Goal: Information Seeking & Learning: Learn about a topic

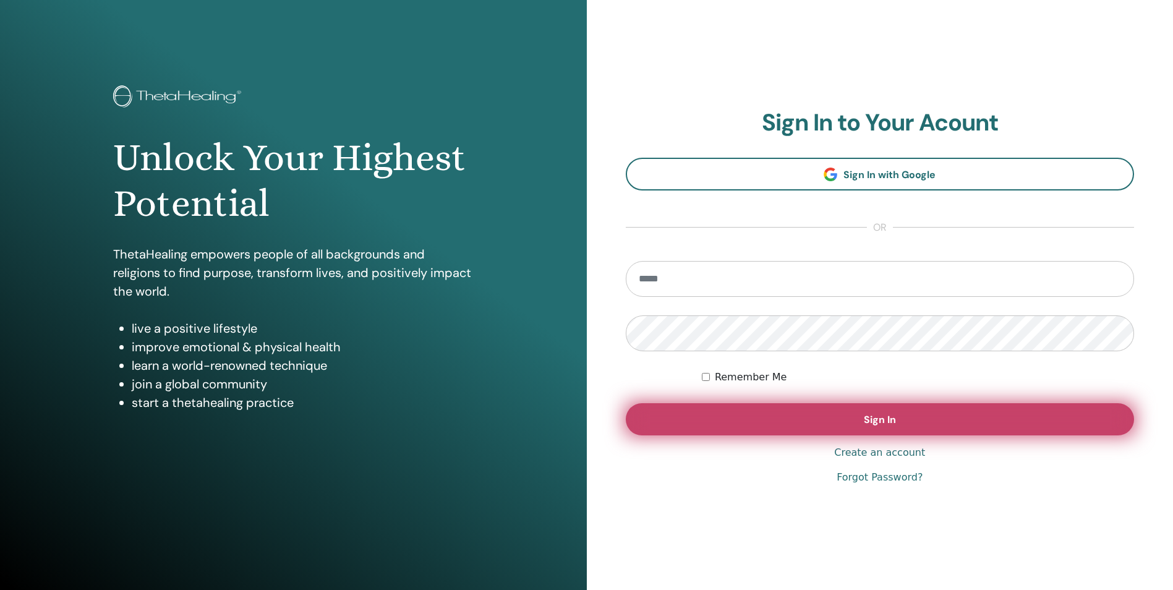
type input "**********"
click at [849, 429] on button "Sign In" at bounding box center [880, 419] width 509 height 32
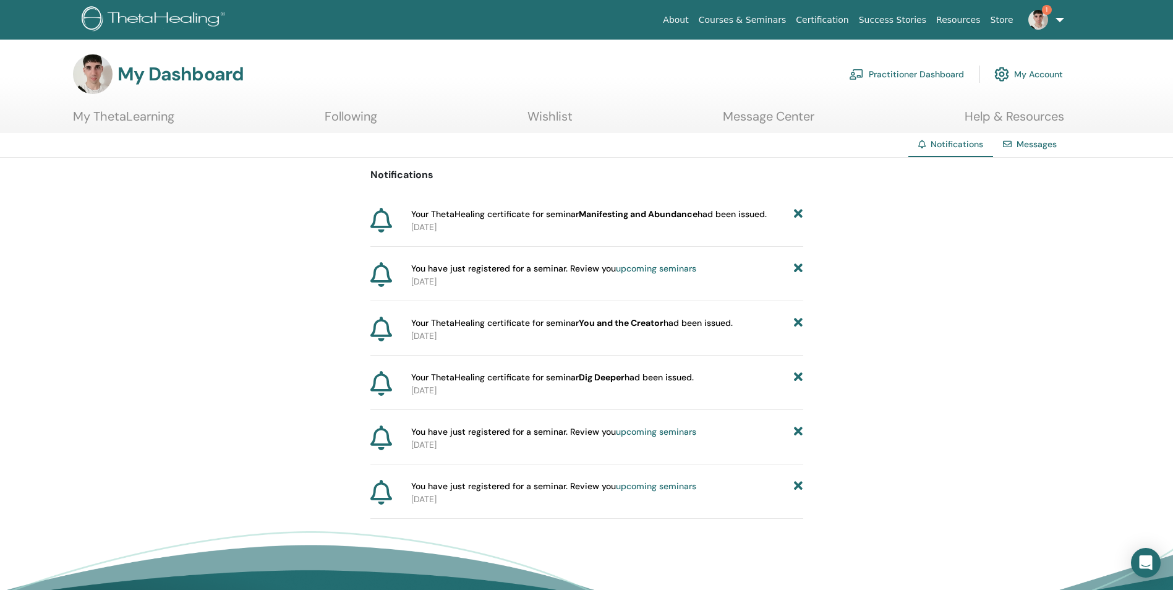
click at [850, 20] on link "Certification" at bounding box center [822, 20] width 62 height 23
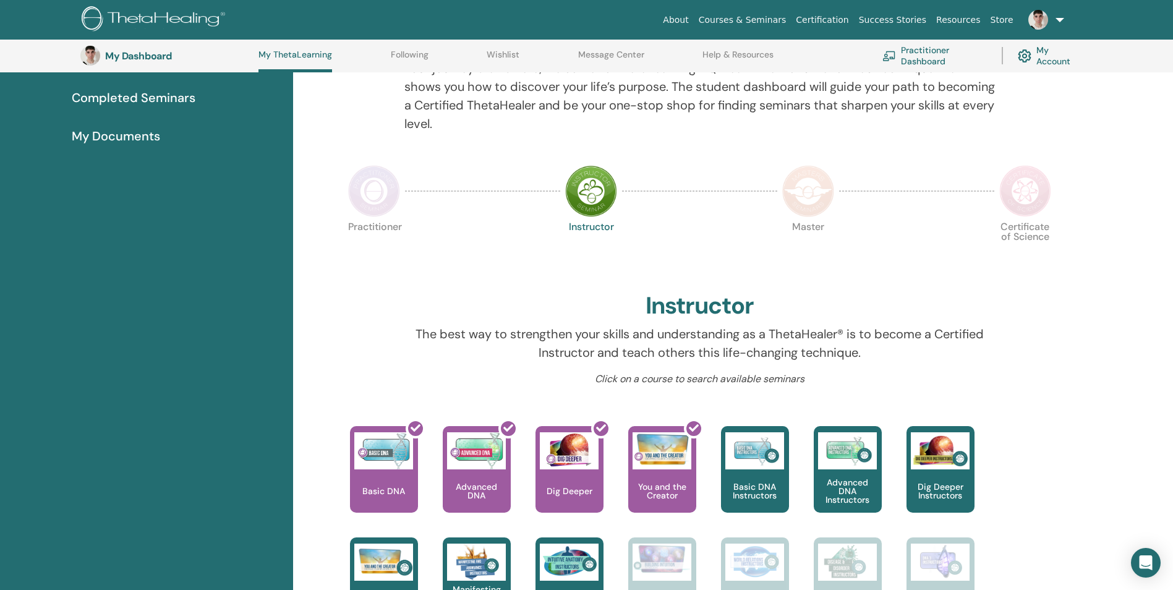
scroll to position [156, 0]
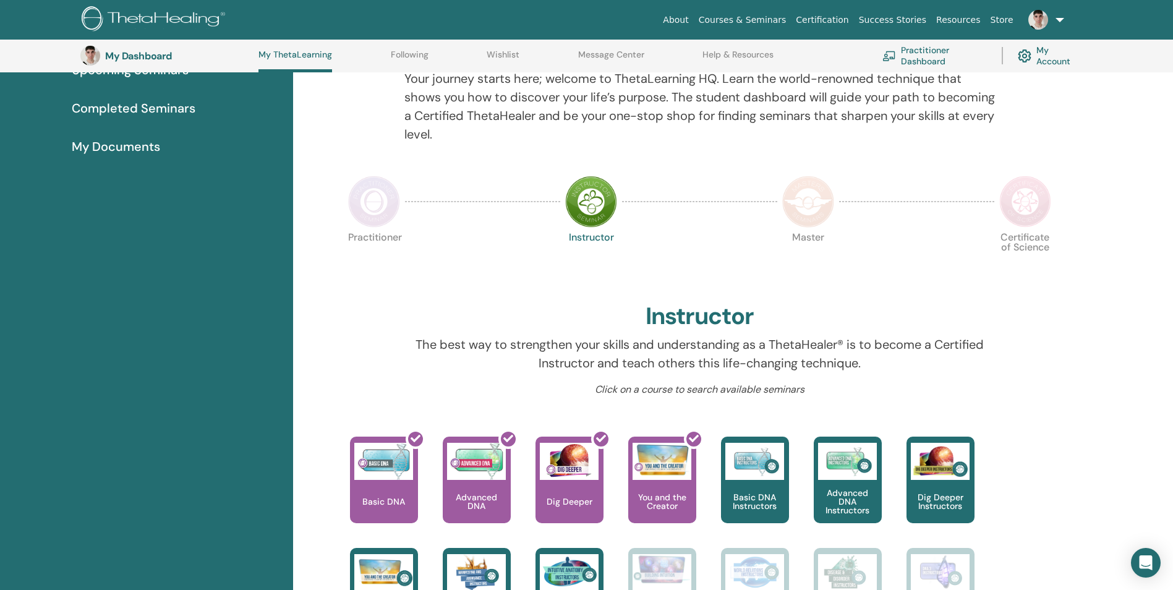
click at [377, 205] on img at bounding box center [374, 202] width 52 height 52
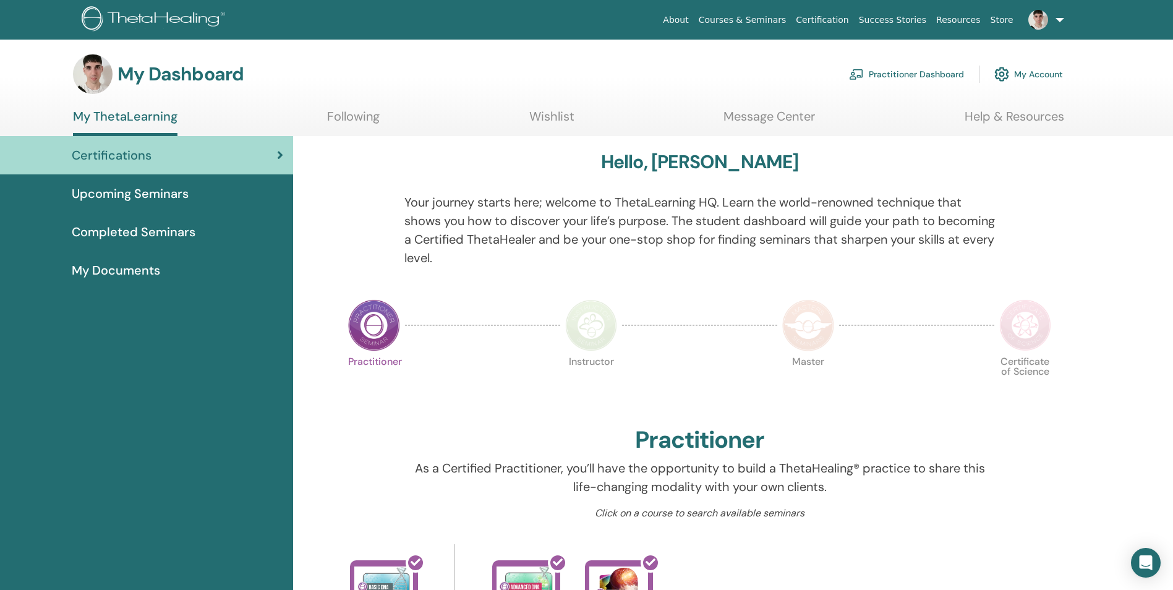
click at [911, 72] on link "Practitioner Dashboard" at bounding box center [906, 74] width 115 height 27
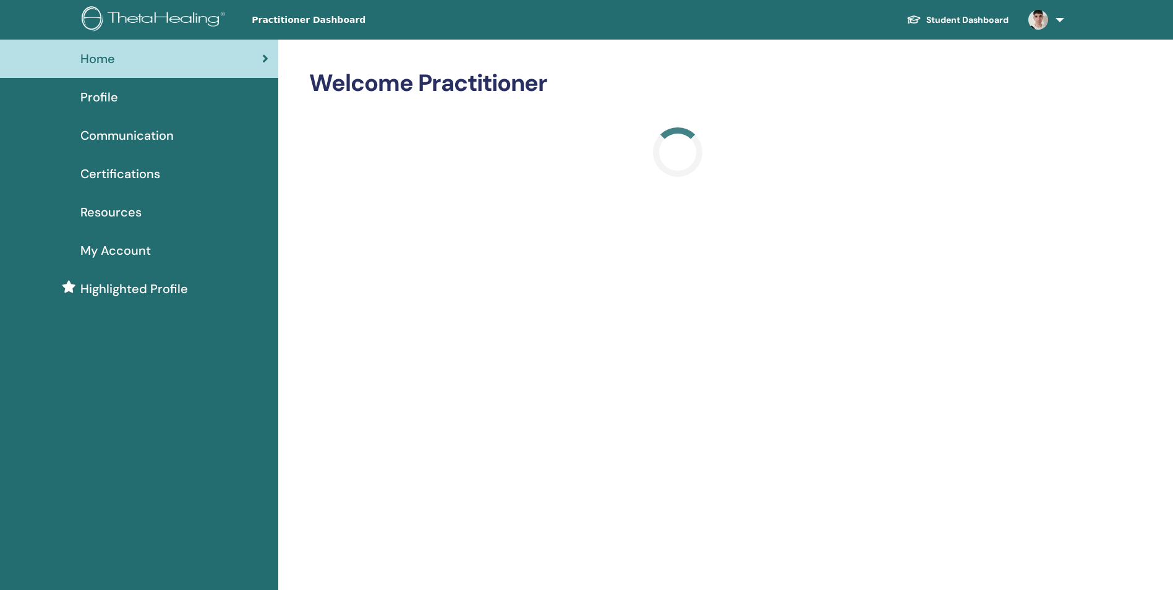
click at [137, 173] on span "Certifications" at bounding box center [120, 173] width 80 height 19
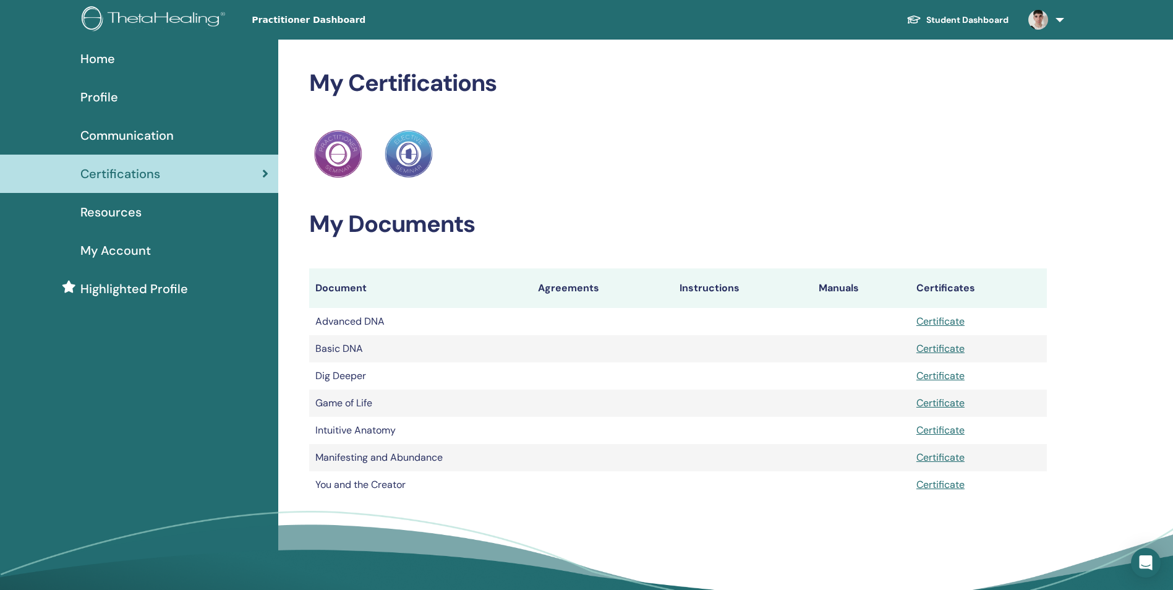
click at [105, 90] on span "Profile" at bounding box center [99, 97] width 38 height 19
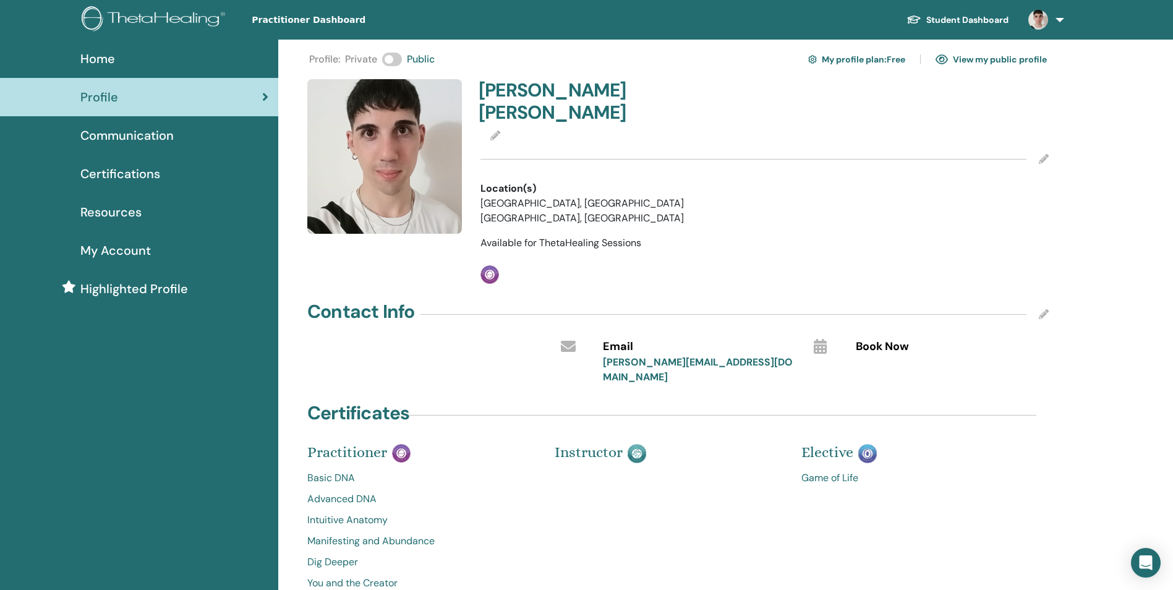
click at [936, 20] on link "Student Dashboard" at bounding box center [958, 20] width 122 height 23
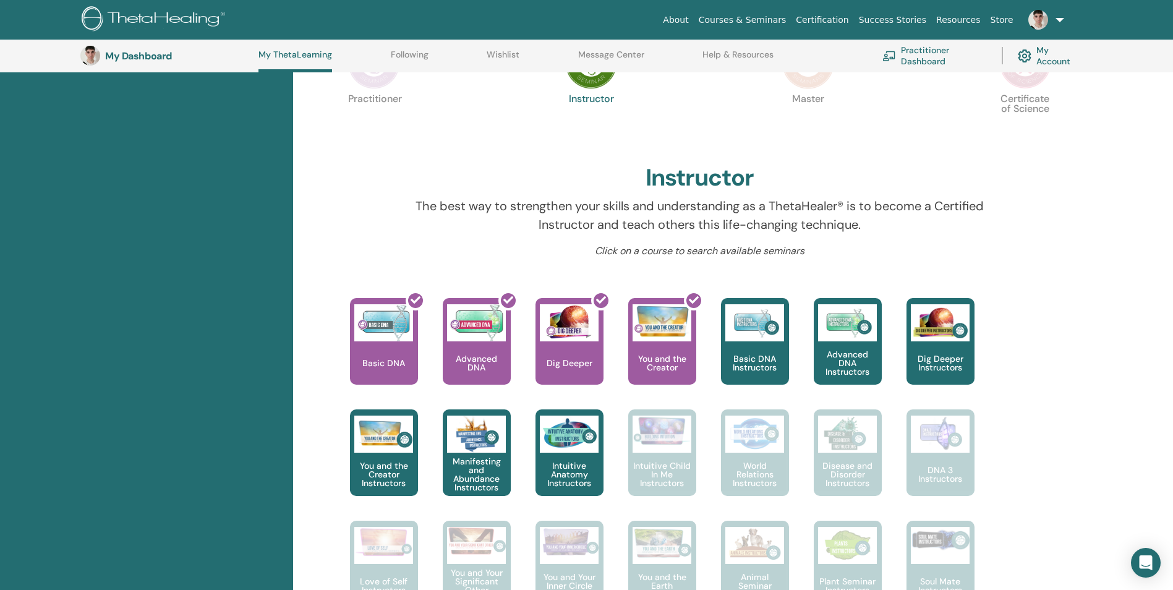
scroll to position [280, 0]
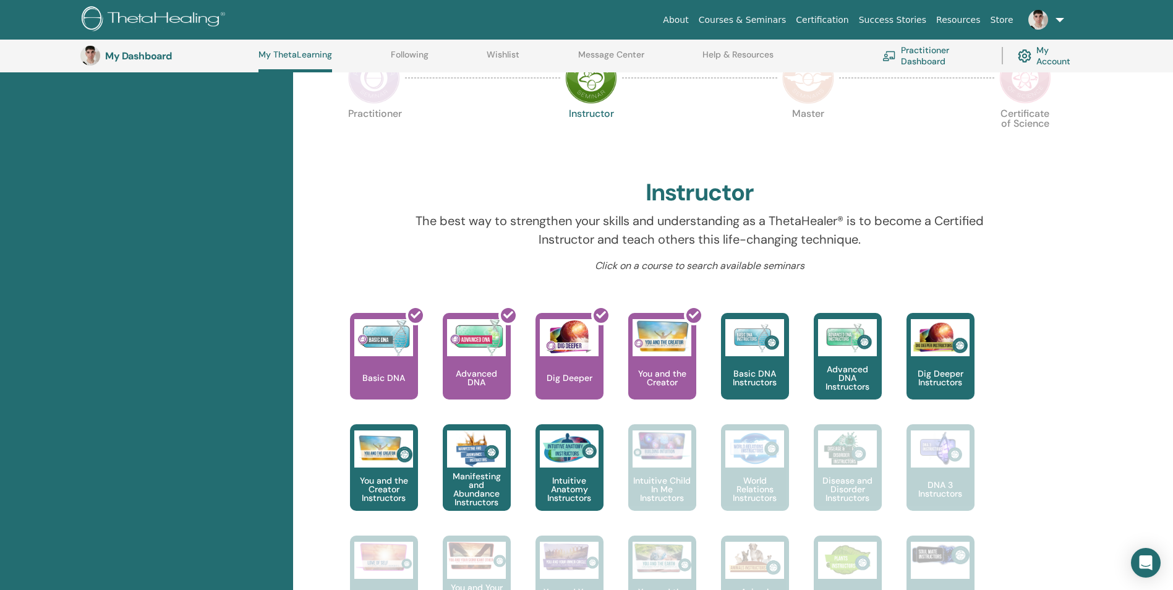
click at [822, 86] on img at bounding box center [808, 78] width 52 height 52
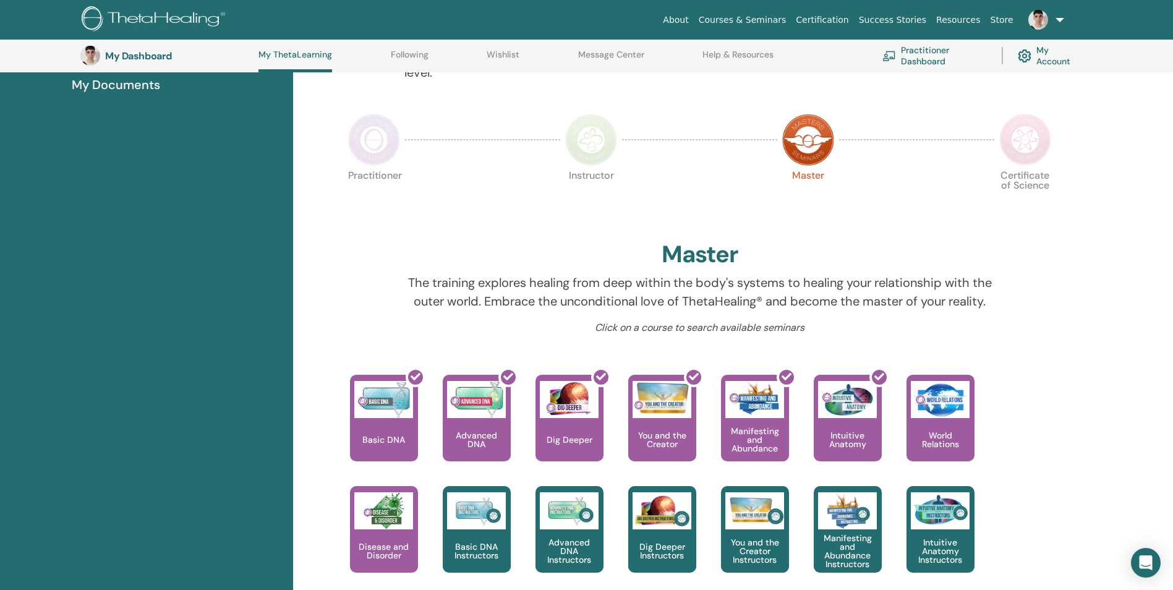
scroll to position [217, 0]
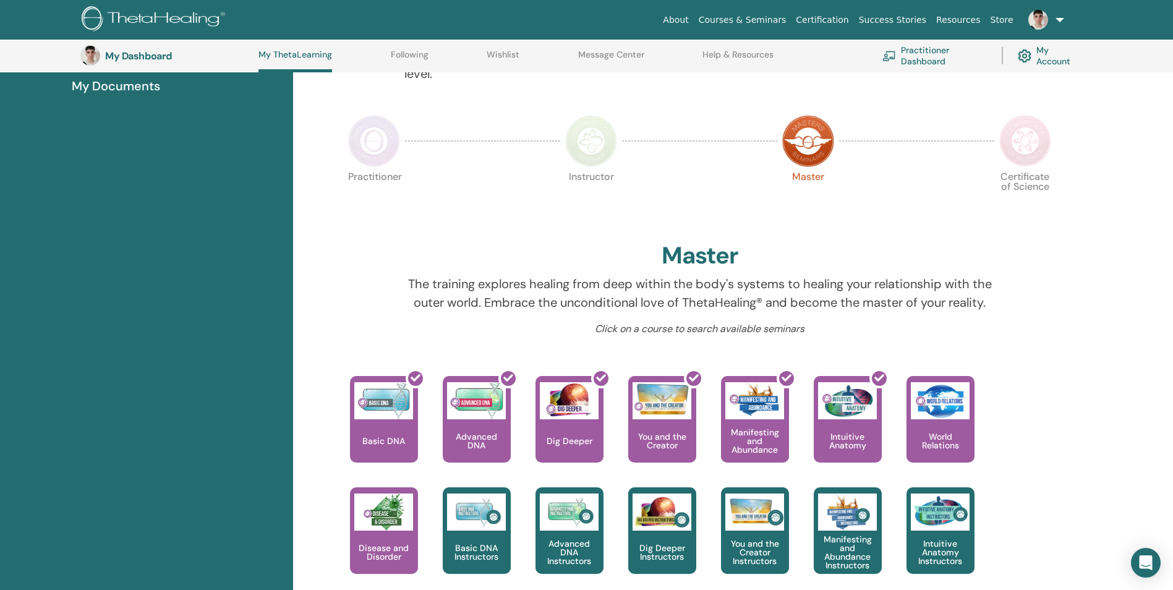
click at [1045, 143] on img at bounding box center [1025, 141] width 52 height 52
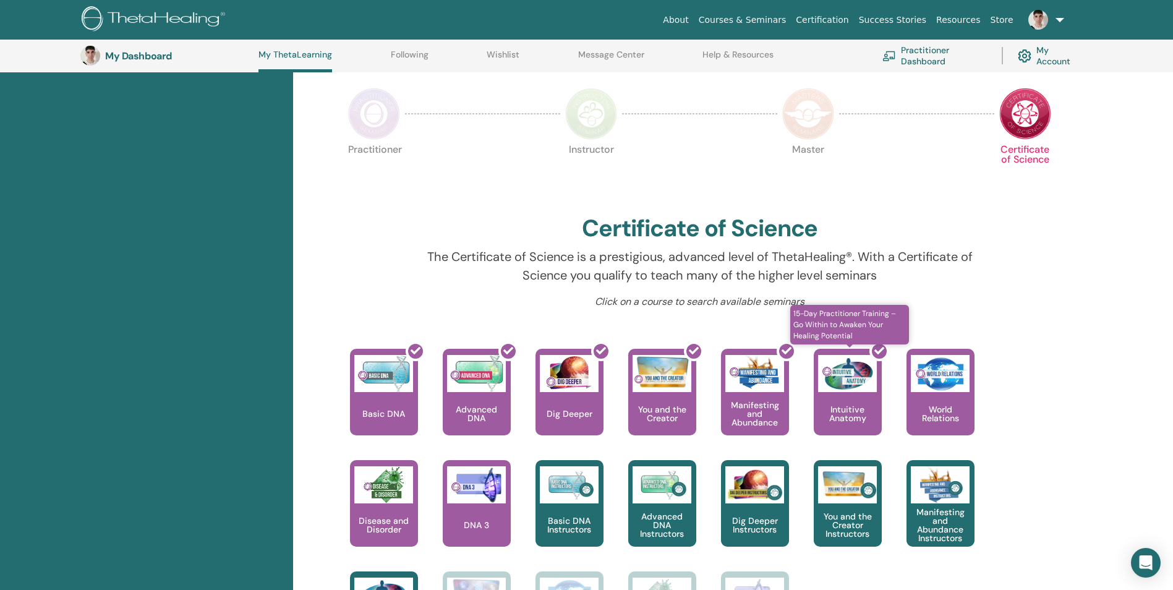
scroll to position [218, 0]
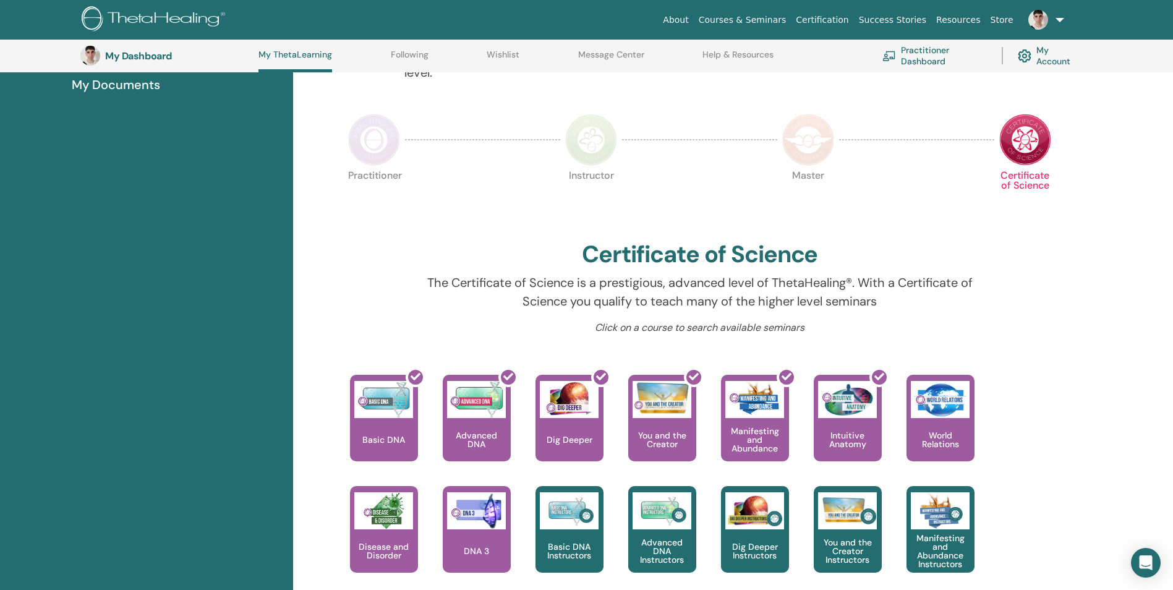
click at [581, 155] on img at bounding box center [591, 140] width 52 height 52
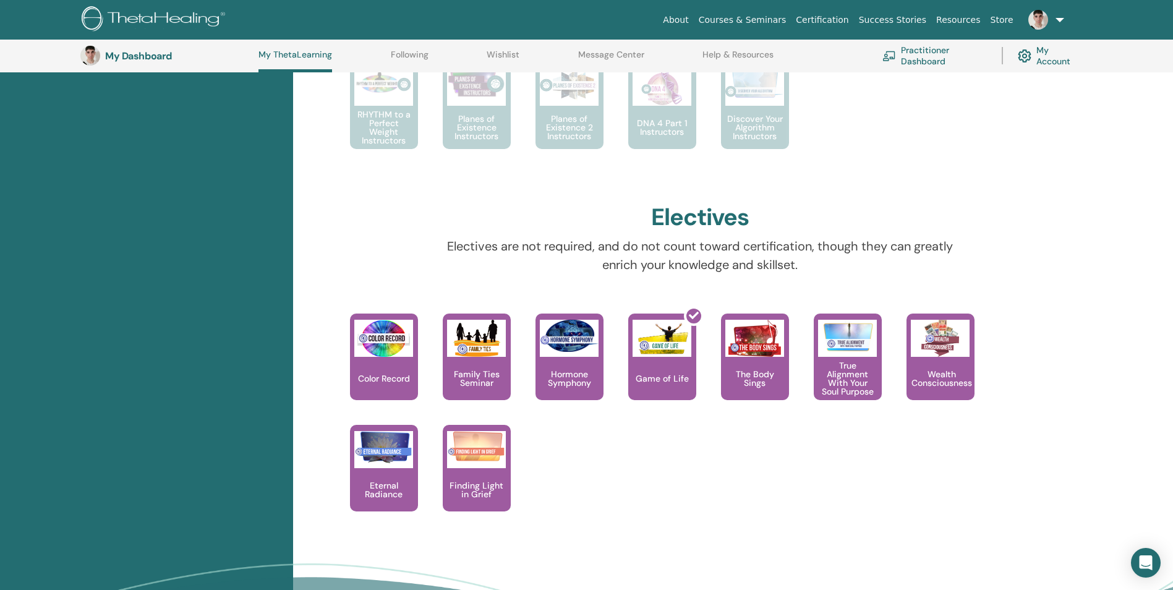
scroll to position [899, 0]
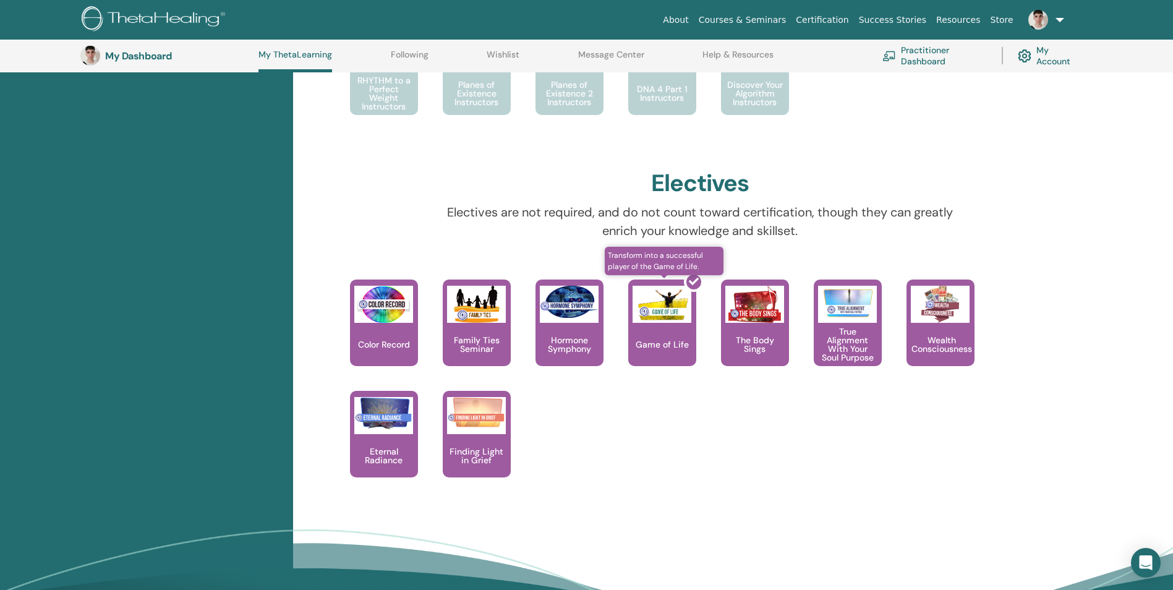
click at [659, 327] on div at bounding box center [670, 327] width 68 height 111
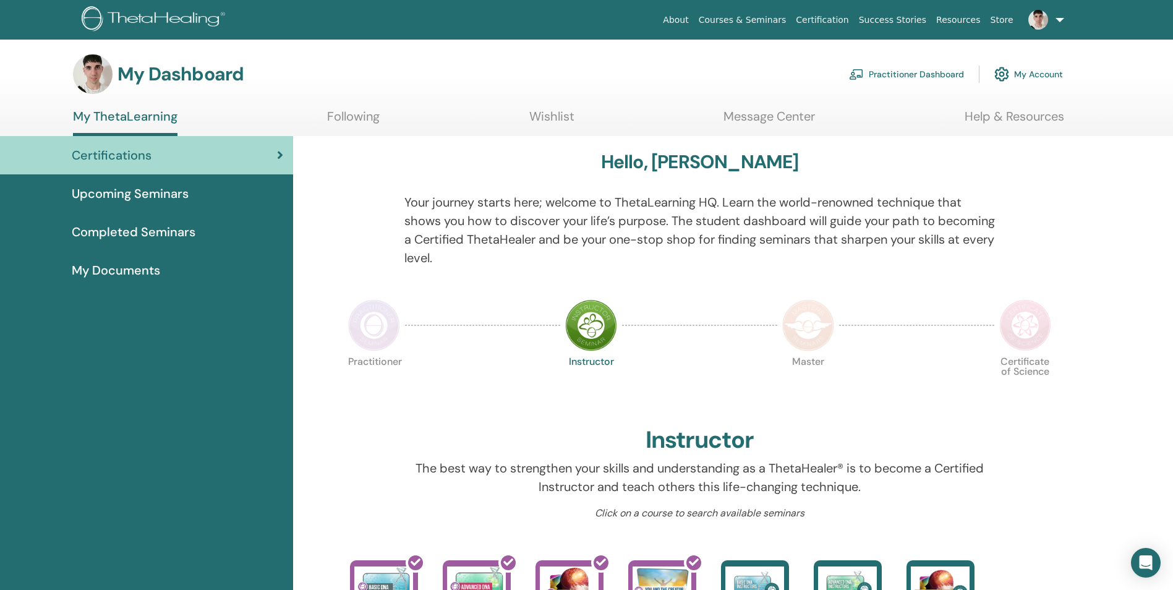
click at [357, 330] on img at bounding box center [374, 325] width 52 height 52
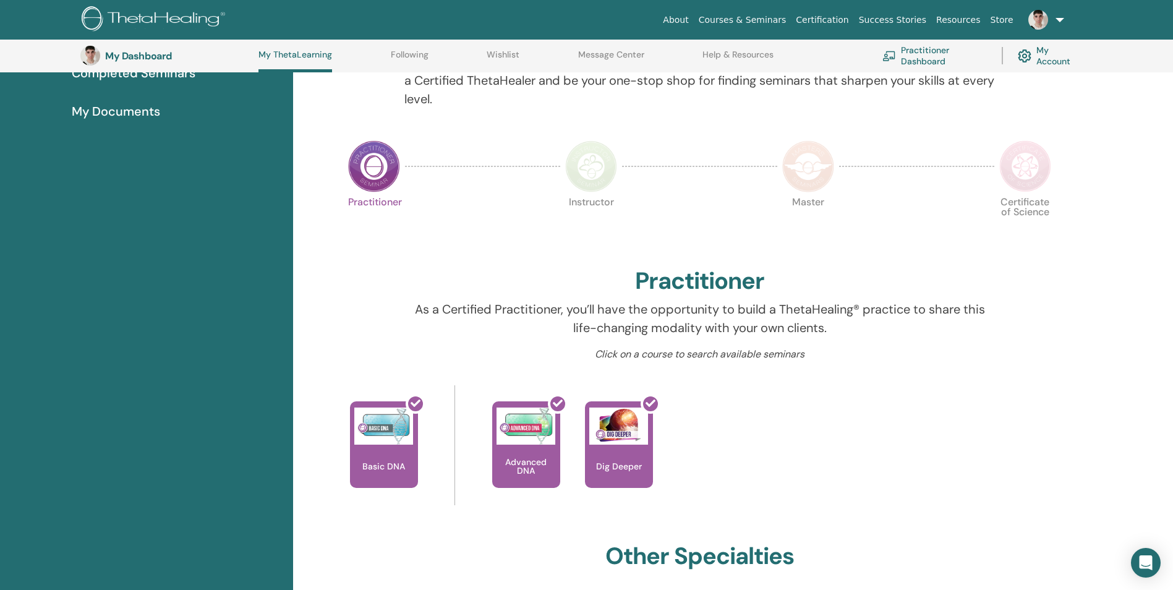
scroll to position [218, 0]
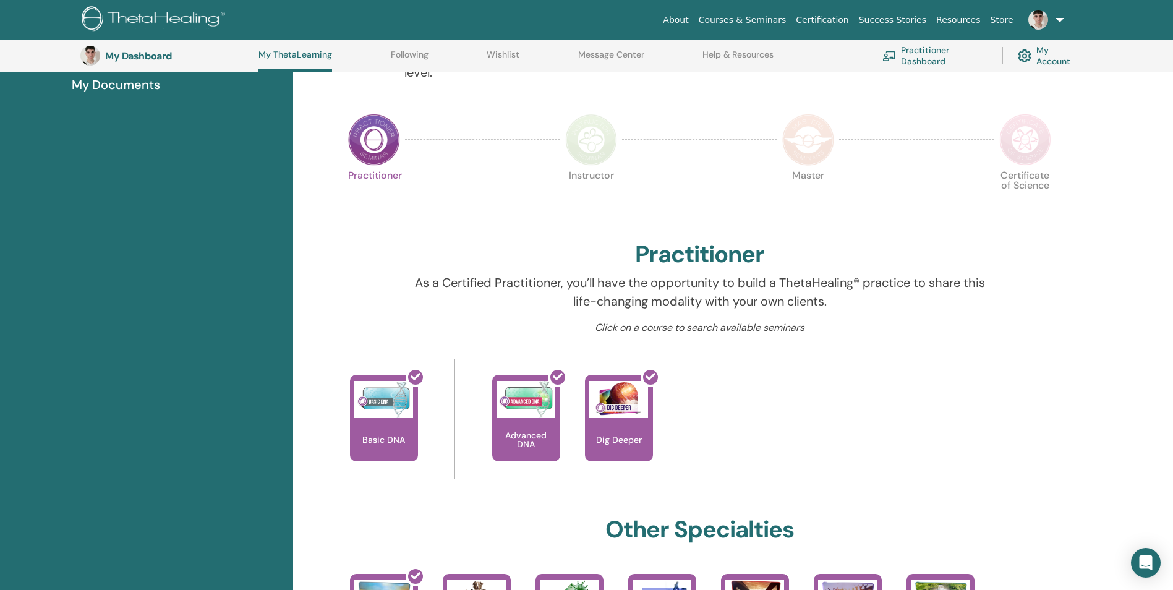
click at [605, 151] on img at bounding box center [591, 140] width 52 height 52
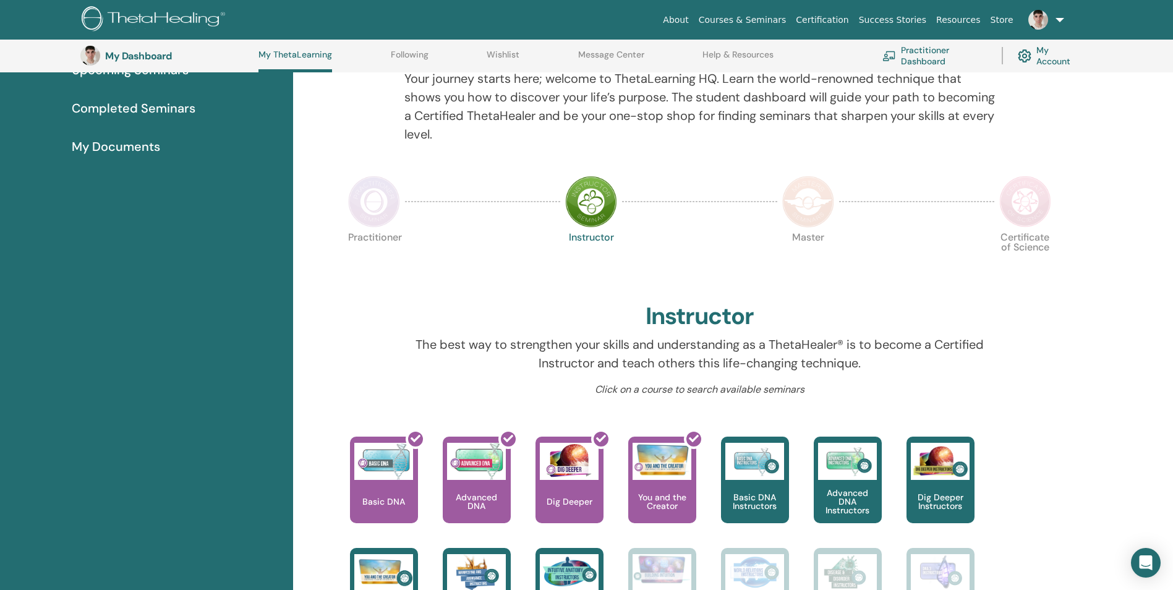
scroll to position [218, 0]
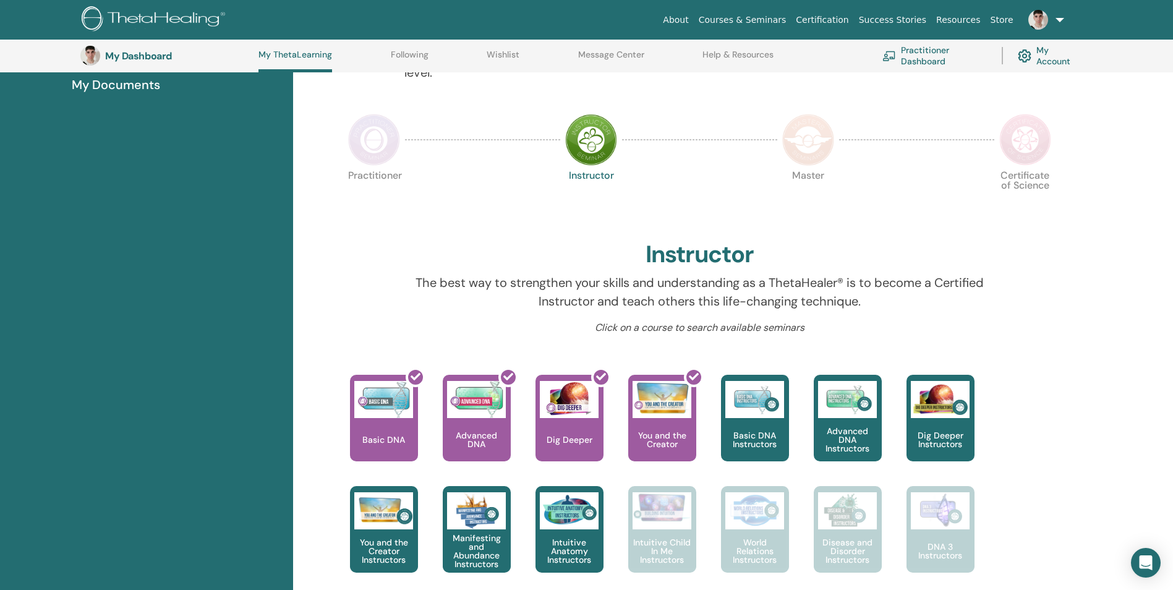
click at [818, 129] on img at bounding box center [808, 140] width 52 height 52
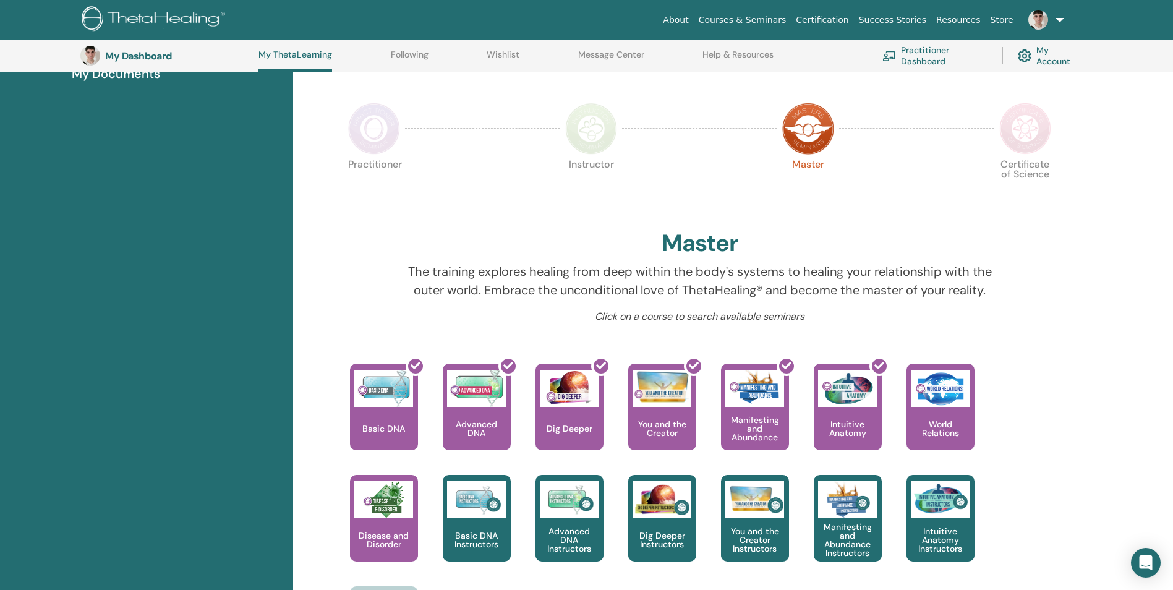
scroll to position [218, 0]
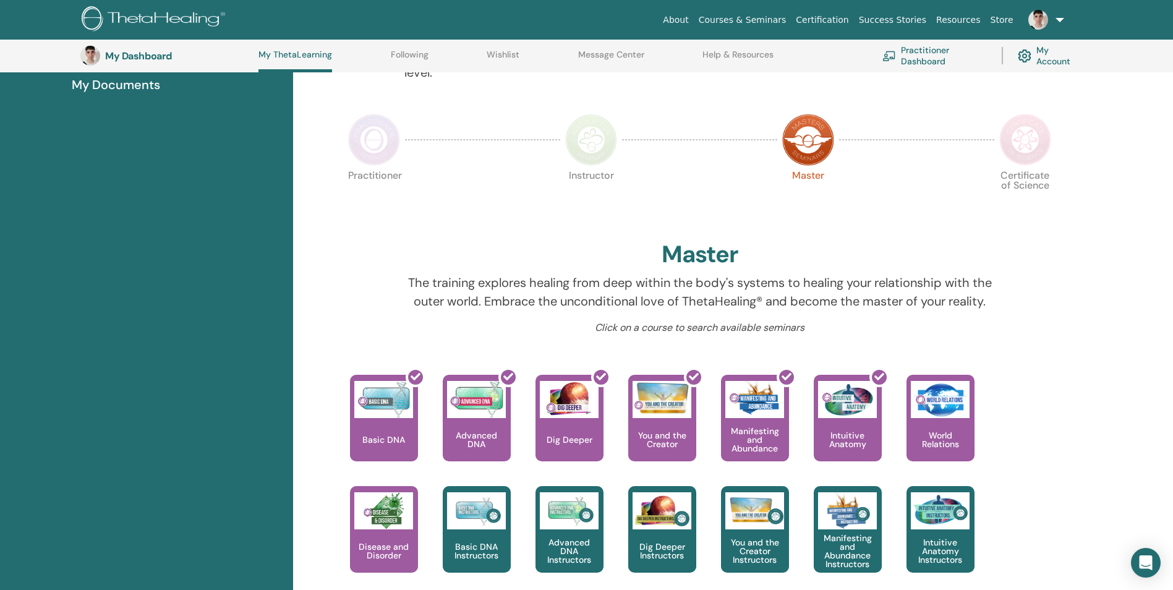
click at [1020, 147] on img at bounding box center [1025, 140] width 52 height 52
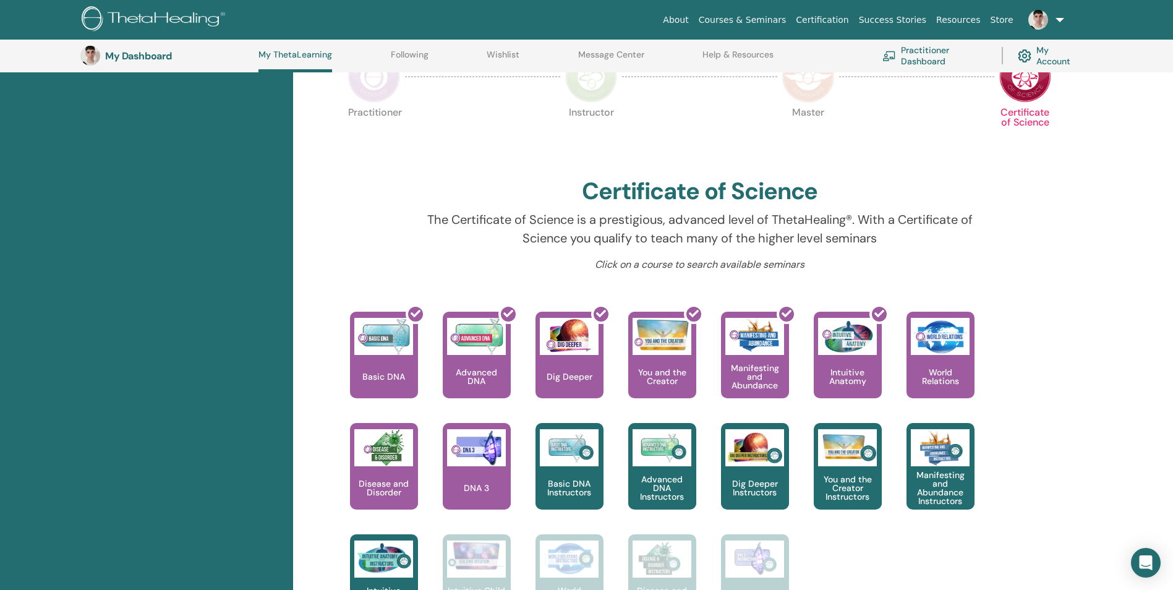
scroll to position [280, 0]
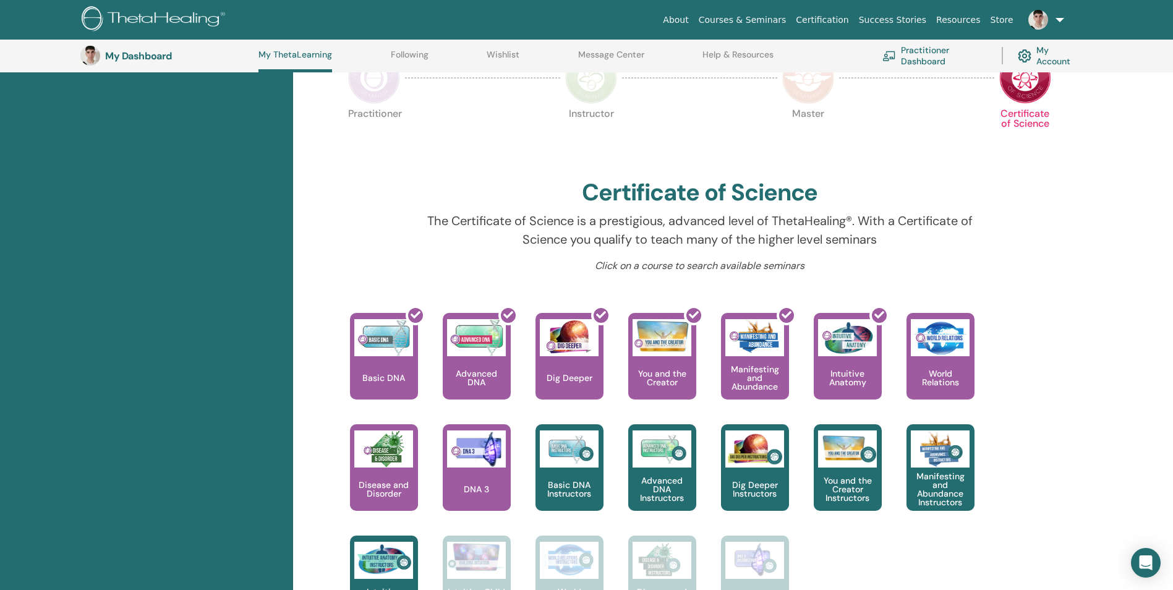
click at [813, 97] on img at bounding box center [808, 78] width 52 height 52
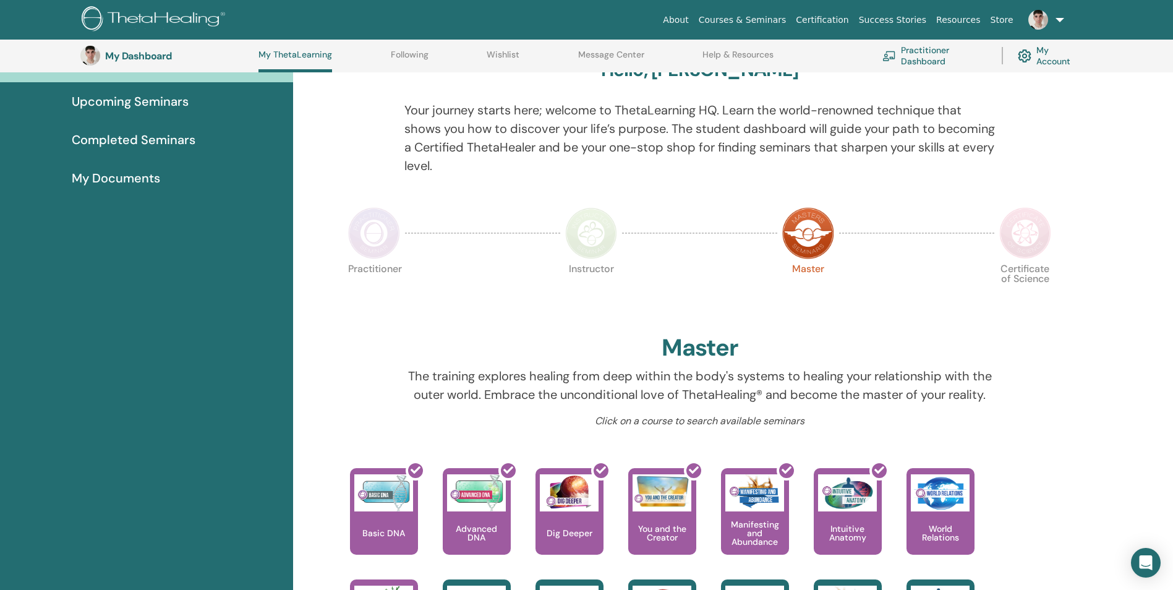
scroll to position [95, 0]
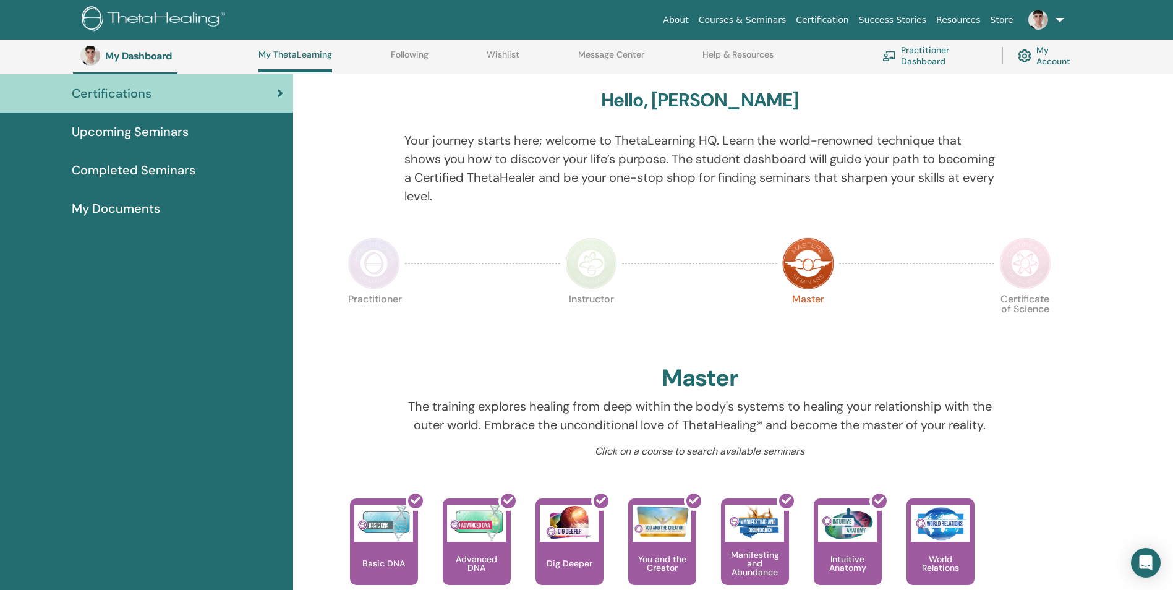
click at [378, 265] on img at bounding box center [374, 263] width 52 height 52
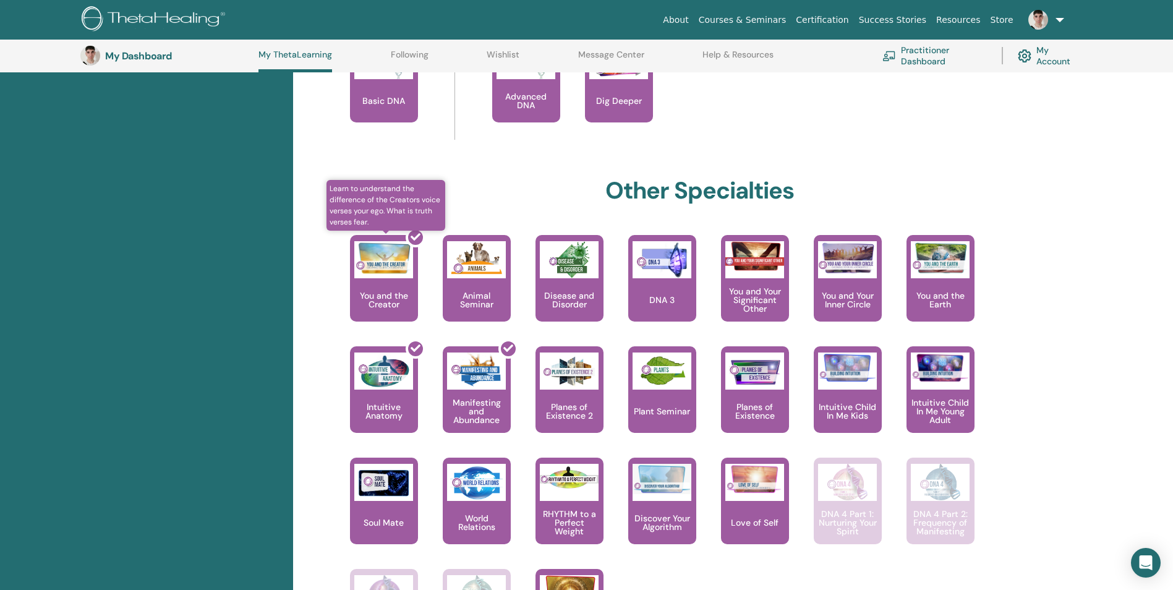
scroll to position [589, 0]
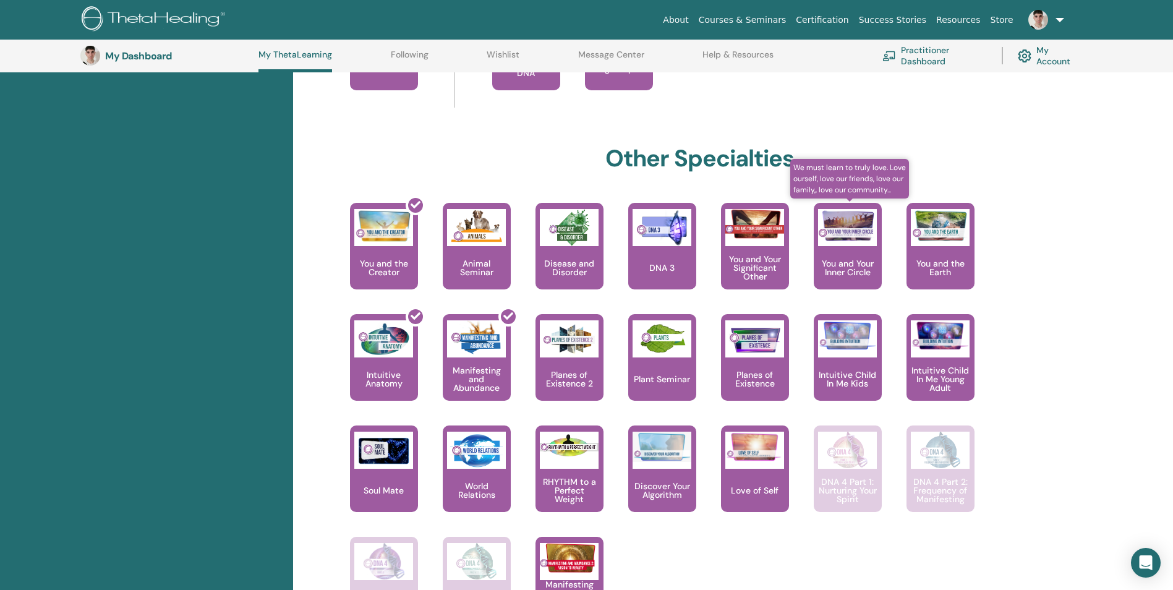
click at [852, 240] on img at bounding box center [847, 225] width 59 height 33
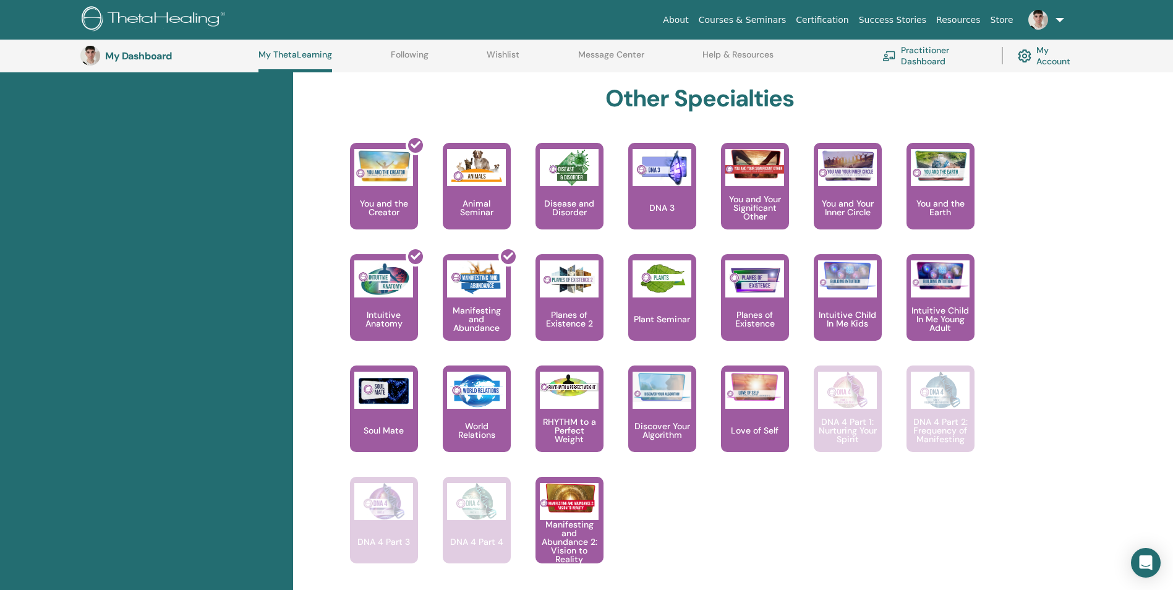
scroll to position [651, 0]
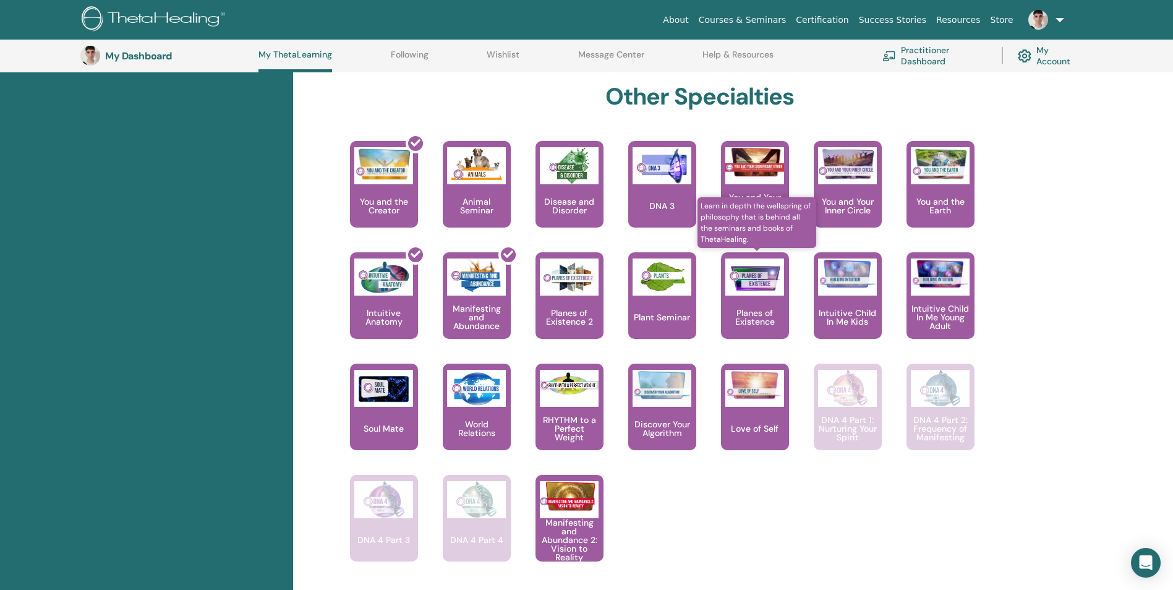
click at [741, 296] on div "Planes of Existence" at bounding box center [755, 295] width 68 height 87
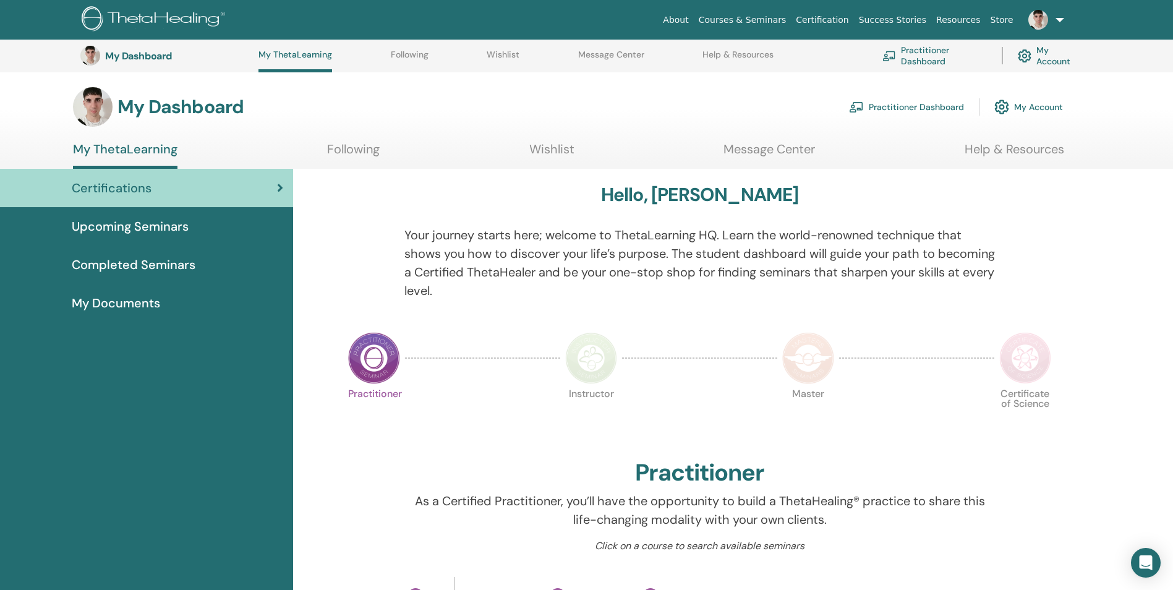
scroll to position [651, 0]
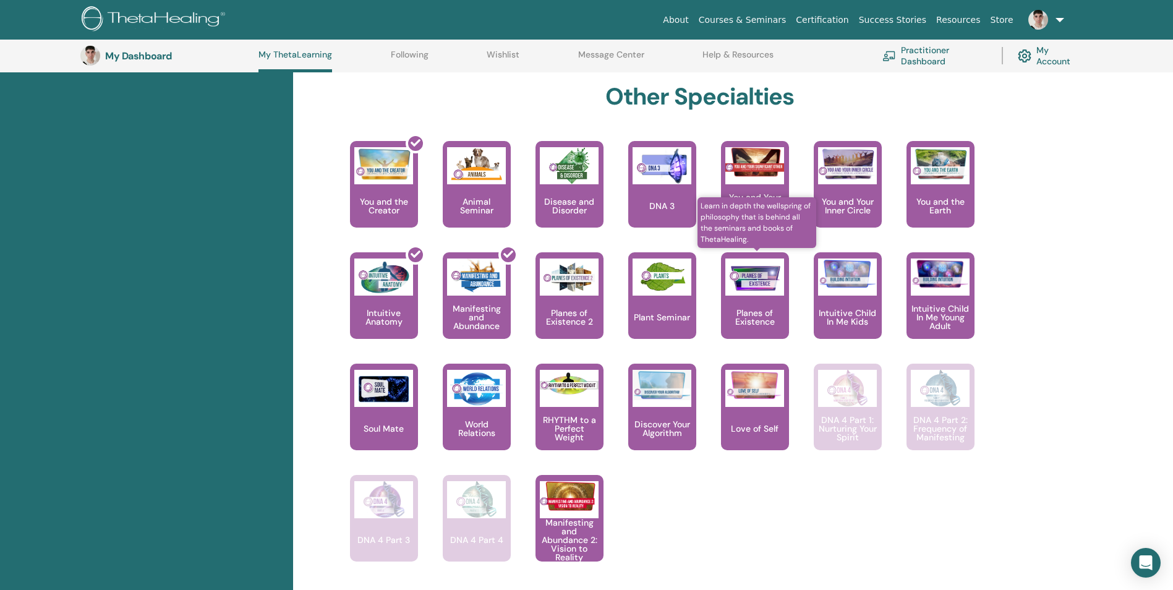
click at [764, 298] on div "Planes of Existence" at bounding box center [755, 295] width 68 height 87
